Goal: Find specific fact: Find specific fact

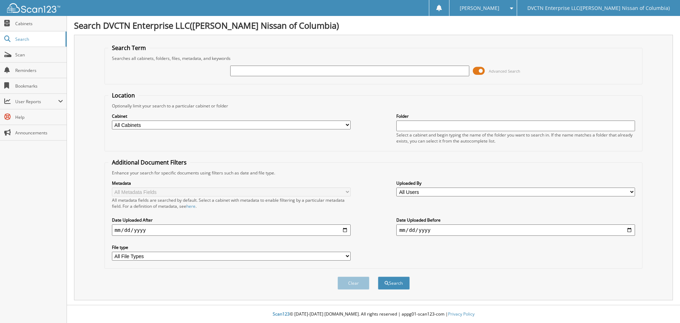
click at [333, 67] on input "text" at bounding box center [349, 71] width 239 height 11
type input "6002608"
click at [378, 276] on button "Search" at bounding box center [394, 282] width 32 height 13
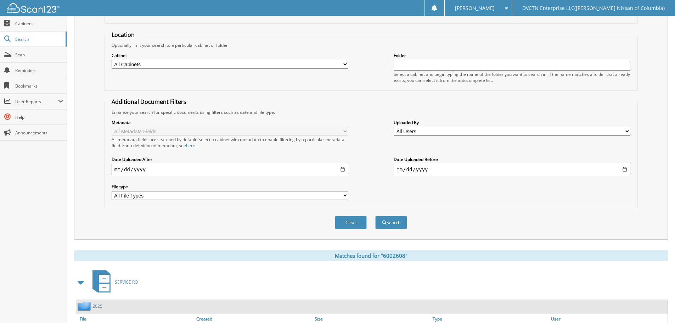
scroll to position [101, 0]
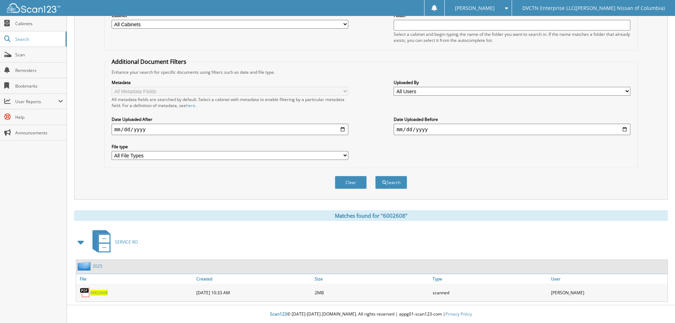
click at [101, 295] on span "6002608" at bounding box center [98, 293] width 17 height 6
